Goal: Transaction & Acquisition: Purchase product/service

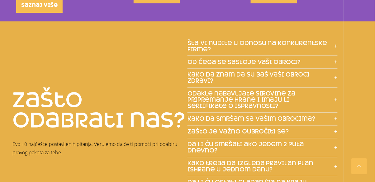
scroll to position [732, 0]
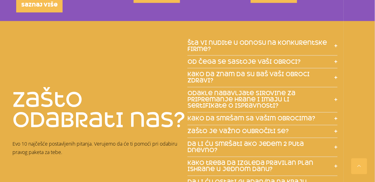
click at [336, 46] on icon at bounding box center [335, 46] width 3 height 1
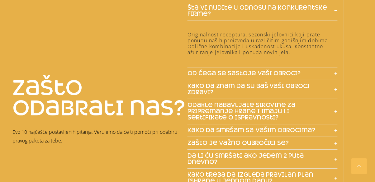
scroll to position [767, 0]
click at [335, 74] on icon at bounding box center [335, 74] width 3 height 1
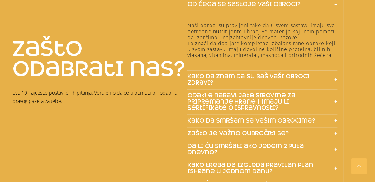
scroll to position [837, 0]
click at [335, 81] on icon at bounding box center [335, 78] width 3 height 3
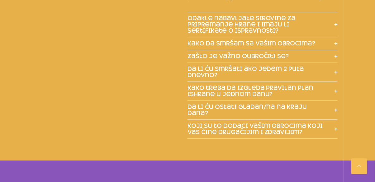
scroll to position [980, 0]
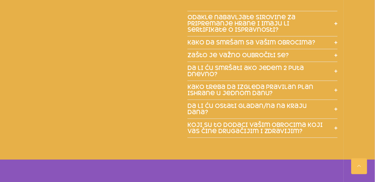
click at [336, 91] on icon at bounding box center [335, 90] width 3 height 1
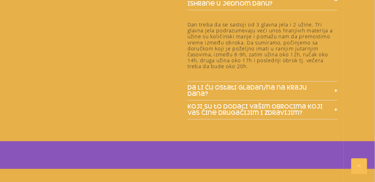
scroll to position [1070, 0]
click at [337, 92] on icon at bounding box center [335, 90] width 3 height 3
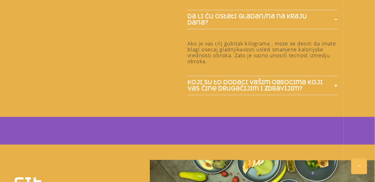
scroll to position [1140, 0]
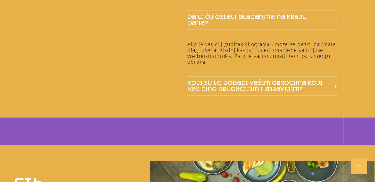
click at [337, 87] on icon at bounding box center [335, 86] width 3 height 1
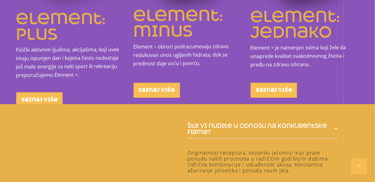
scroll to position [651, 0]
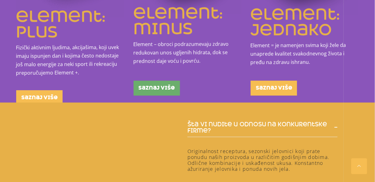
click at [154, 91] on span "saznaj više" at bounding box center [157, 88] width 36 height 5
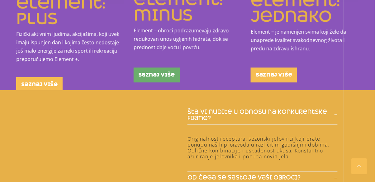
scroll to position [681, 0]
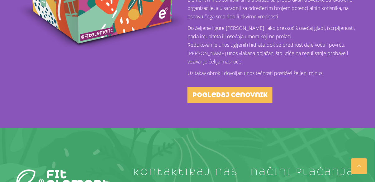
scroll to position [285, 0]
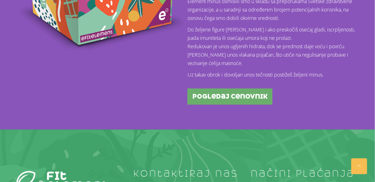
click at [250, 94] on span "pogledaj cenovnik" at bounding box center [229, 96] width 75 height 6
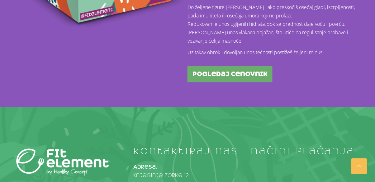
scroll to position [315, 0]
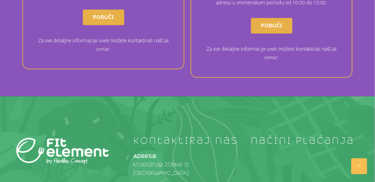
scroll to position [612, 0]
